Goal: Task Accomplishment & Management: Complete application form

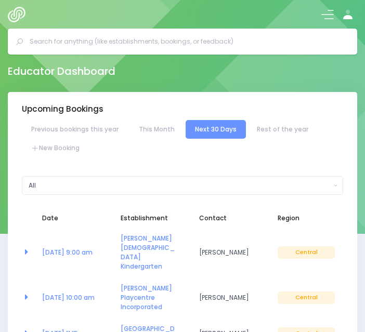
select select "5"
click at [59, 148] on link "New Booking" at bounding box center [55, 148] width 67 height 19
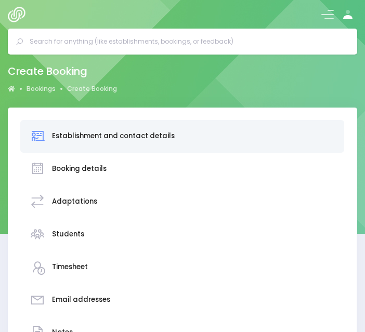
click at [108, 40] on input "text" at bounding box center [187, 42] width 314 height 16
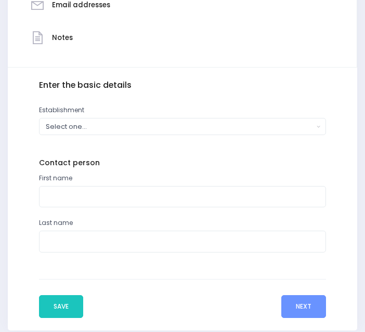
scroll to position [296, 0]
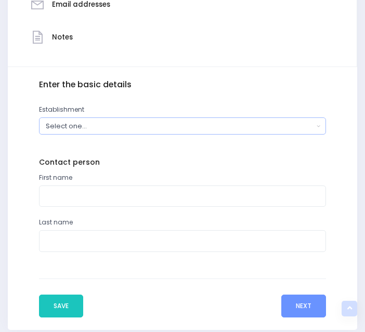
click at [79, 130] on div "Select one..." at bounding box center [180, 126] width 268 height 10
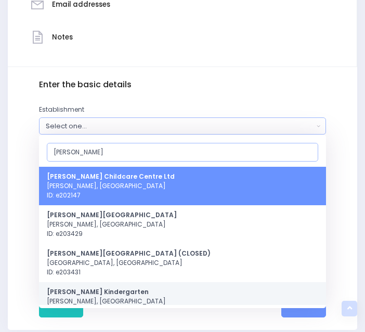
type input "linton"
click at [103, 294] on strong "[PERSON_NAME] Kindergarten" at bounding box center [98, 292] width 102 height 9
select select "200436"
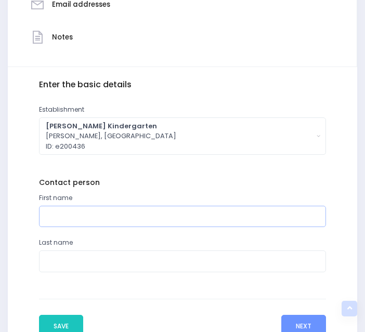
click at [89, 218] on input "text" at bounding box center [182, 216] width 287 height 21
type input "M"
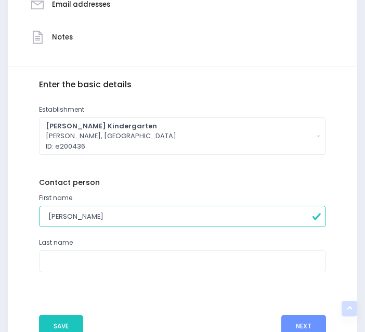
type input "Sheree"
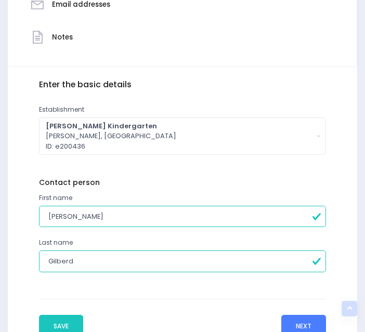
type input "Gilberd"
click at [299, 324] on button "Next" at bounding box center [304, 326] width 45 height 23
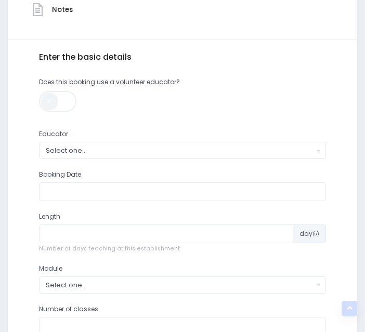
scroll to position [352, 0]
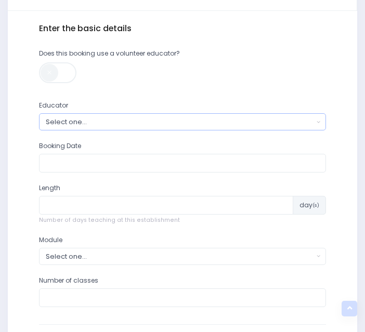
click at [94, 119] on div "Select one..." at bounding box center [180, 122] width 268 height 10
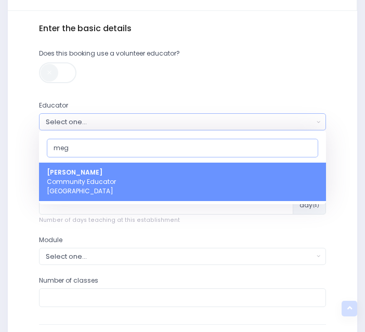
type input "meg"
click at [92, 175] on strong "[PERSON_NAME]" at bounding box center [75, 172] width 56 height 9
select select "399566"
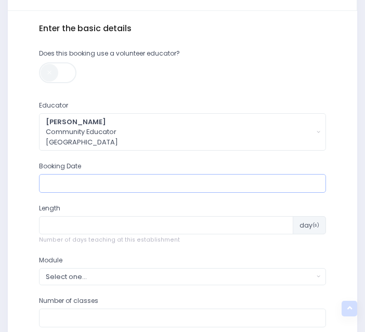
click at [98, 185] on input "text" at bounding box center [182, 183] width 287 height 19
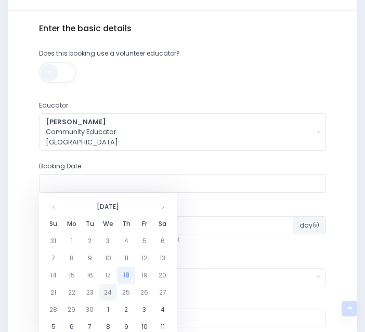
click at [111, 295] on td "24" at bounding box center [108, 292] width 18 height 17
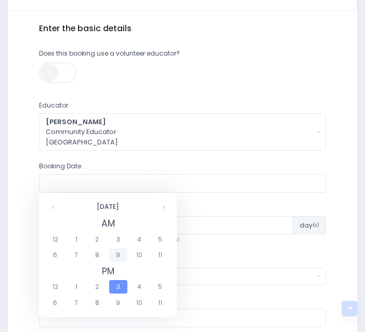
click at [120, 256] on span "9" at bounding box center [118, 256] width 18 height 14
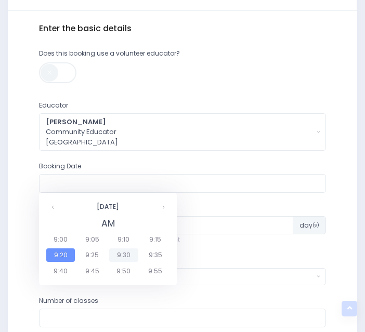
click at [123, 257] on span "9:30" at bounding box center [123, 256] width 29 height 14
type input "24/09/2025 09:30 AM"
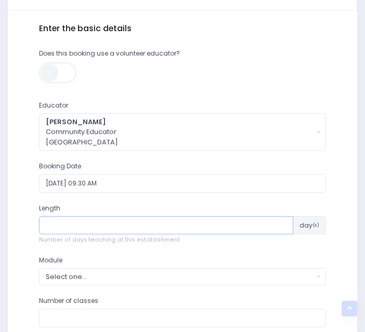
click at [101, 221] on input "number" at bounding box center [166, 225] width 254 height 19
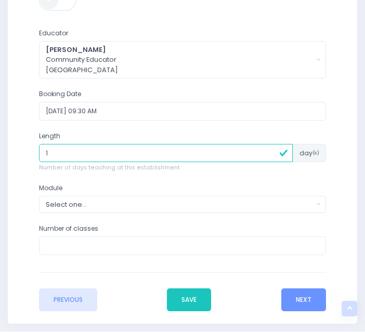
scroll to position [425, 0]
type input "1"
click at [108, 204] on div "Select one..." at bounding box center [180, 204] width 268 height 10
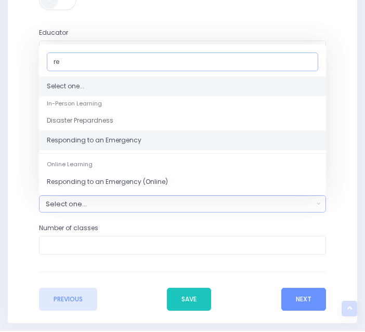
type input "re"
click at [82, 143] on span "Responding to an Emergency" at bounding box center [94, 140] width 95 height 9
select select "Responding to an Emergency"
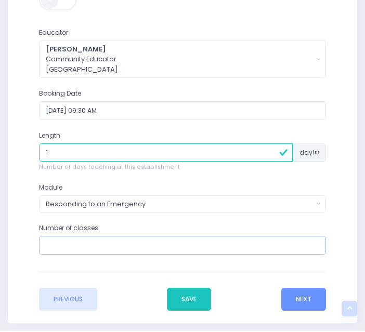
click at [68, 242] on input "number" at bounding box center [182, 245] width 287 height 19
type input "1"
click at [309, 293] on button "Next" at bounding box center [304, 299] width 45 height 23
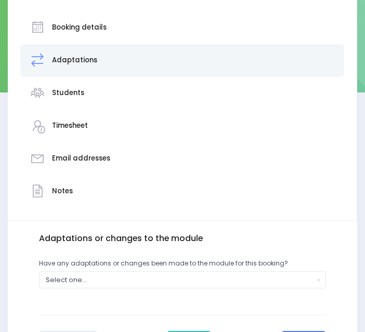
scroll to position [223, 0]
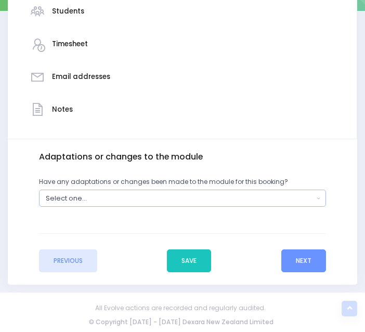
click at [109, 194] on div "Select one..." at bounding box center [180, 199] width 268 height 10
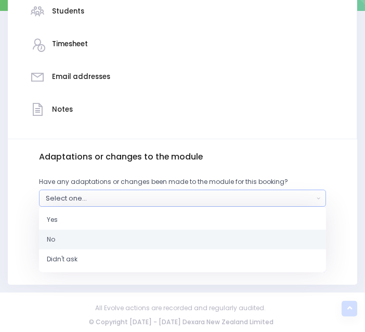
click at [79, 234] on link "No" at bounding box center [182, 240] width 287 height 20
select select "No"
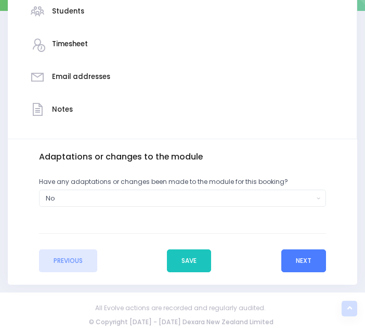
click at [301, 262] on button "Next" at bounding box center [304, 261] width 45 height 23
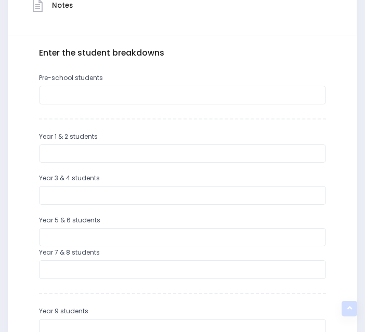
scroll to position [328, 0]
click at [86, 96] on input "number" at bounding box center [182, 94] width 287 height 19
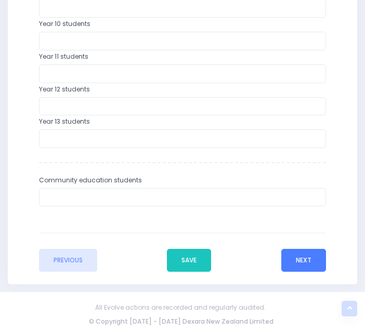
type input "20"
click at [309, 269] on button "Next" at bounding box center [304, 260] width 45 height 23
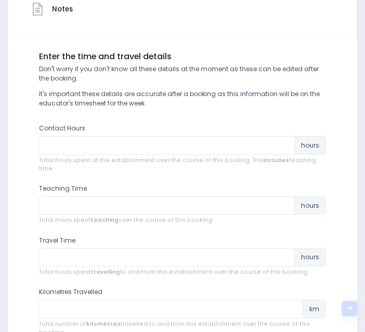
scroll to position [325, 0]
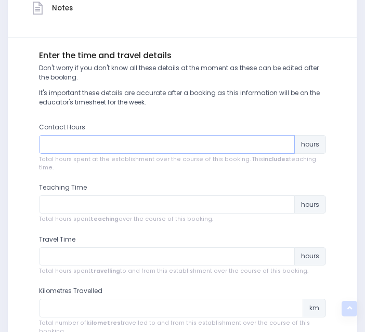
click at [82, 147] on input "number" at bounding box center [167, 144] width 256 height 19
type input "1"
click at [82, 202] on input "number" at bounding box center [167, 205] width 256 height 19
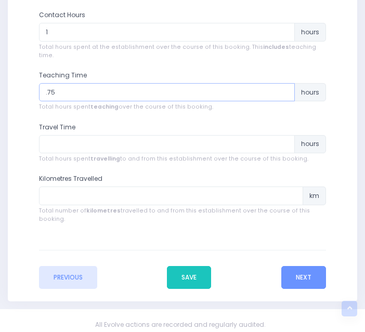
type input ".75"
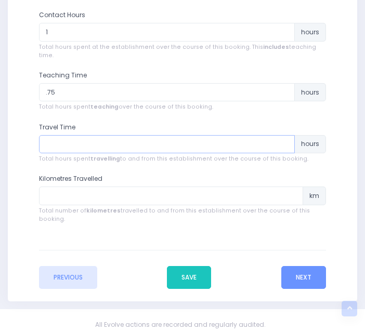
click at [76, 135] on input "number" at bounding box center [167, 144] width 256 height 19
click at [110, 187] on input "number" at bounding box center [171, 196] width 264 height 19
type input "25"
click at [79, 135] on input "number" at bounding box center [167, 144] width 256 height 19
type input ".75"
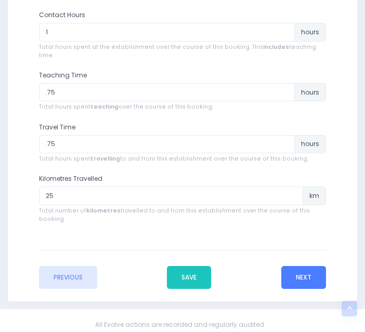
click at [302, 266] on button "Next" at bounding box center [304, 277] width 45 height 23
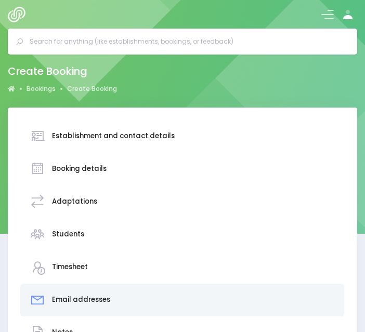
scroll to position [254, 0]
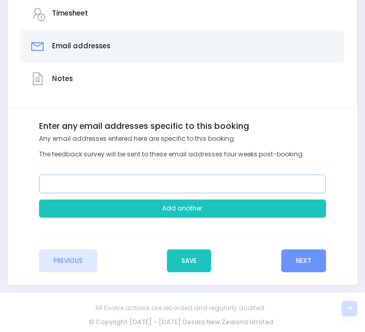
click at [130, 185] on input "email" at bounding box center [182, 184] width 287 height 19
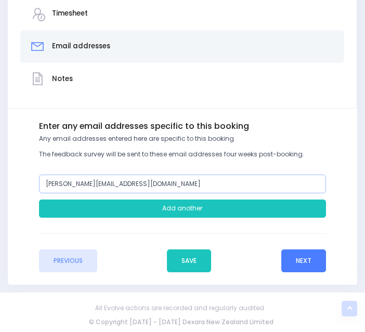
type input "[PERSON_NAME][EMAIL_ADDRESS][DOMAIN_NAME]"
click at [297, 251] on button "Next" at bounding box center [304, 261] width 45 height 23
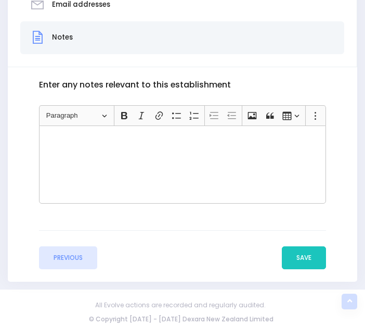
scroll to position [300, 0]
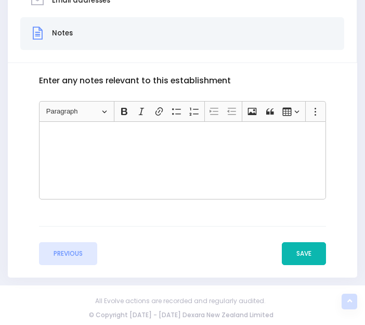
click at [307, 249] on button "Save" at bounding box center [304, 253] width 44 height 23
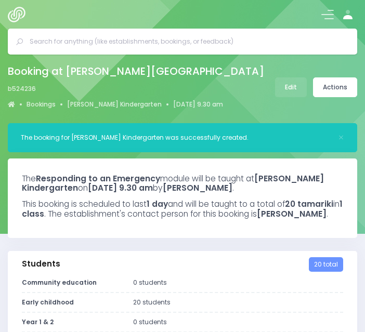
select select "5"
click at [328, 85] on link "Actions" at bounding box center [335, 88] width 44 height 20
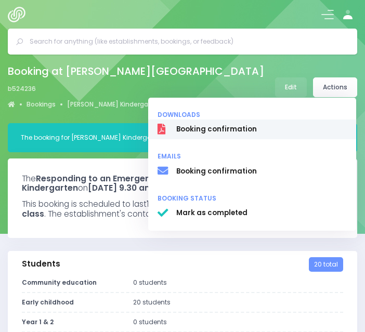
click at [209, 129] on span "Booking confirmation" at bounding box center [261, 130] width 171 height 10
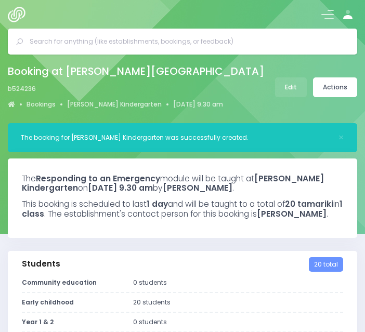
click at [342, 110] on div "Booking at [PERSON_NAME][GEOGRAPHIC_DATA] b524236 Bookings [PERSON_NAME][GEOGRA…" at bounding box center [182, 87] width 365 height 50
